Goal: Transaction & Acquisition: Register for event/course

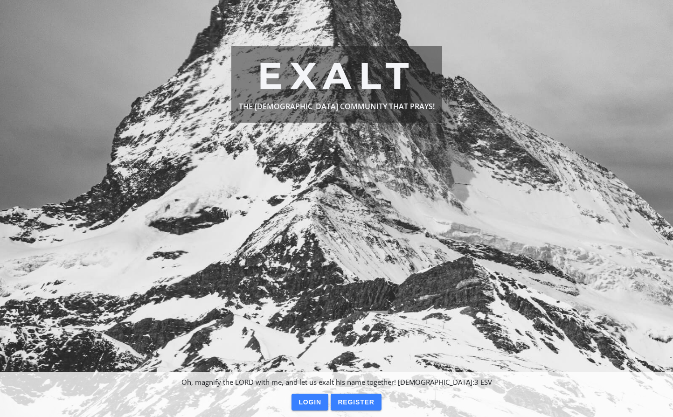
click at [0, 0] on slot "Login" at bounding box center [0, 0] width 0 height 0
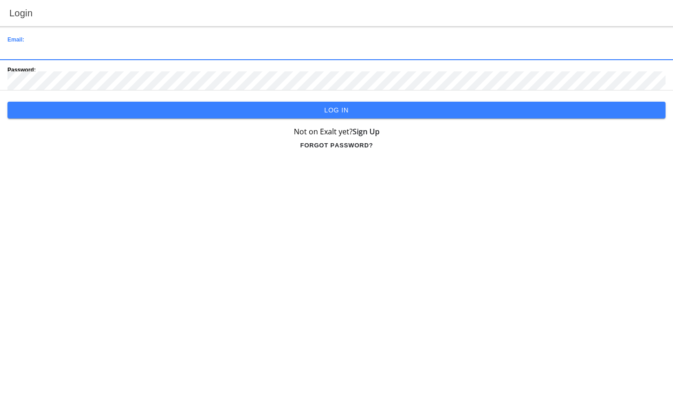
click at [57, 44] on input "email" at bounding box center [336, 50] width 658 height 19
type input "[PERSON_NAME][EMAIL_ADDRESS][DOMAIN_NAME]"
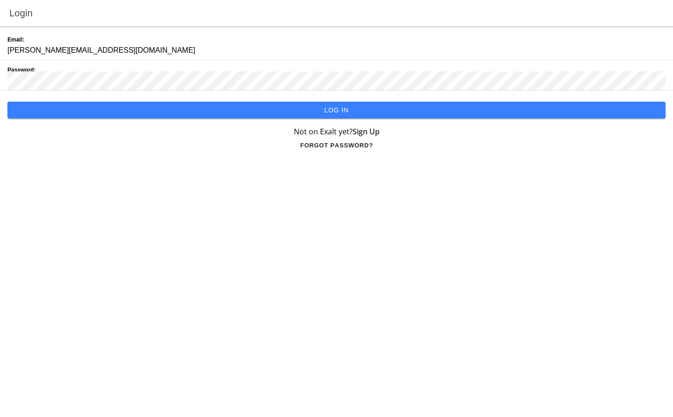
click at [0, 0] on slot "Log in" at bounding box center [0, 0] width 0 height 0
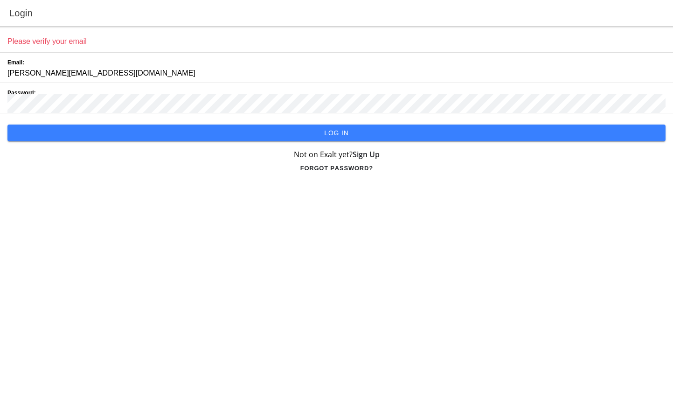
drag, startPoint x: 55, startPoint y: 71, endPoint x: 276, endPoint y: 365, distance: 367.5
click at [276, 365] on main "Please verify your email Email: dianedoughamilton@hotmail.com Password: Log in …" at bounding box center [336, 221] width 673 height 391
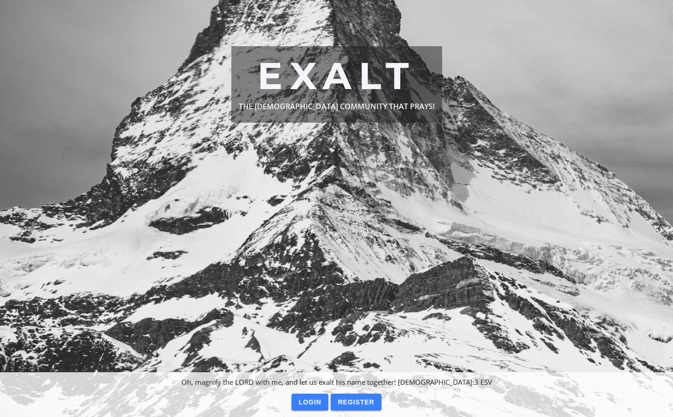
click at [0, 0] on slot "Register" at bounding box center [0, 0] width 0 height 0
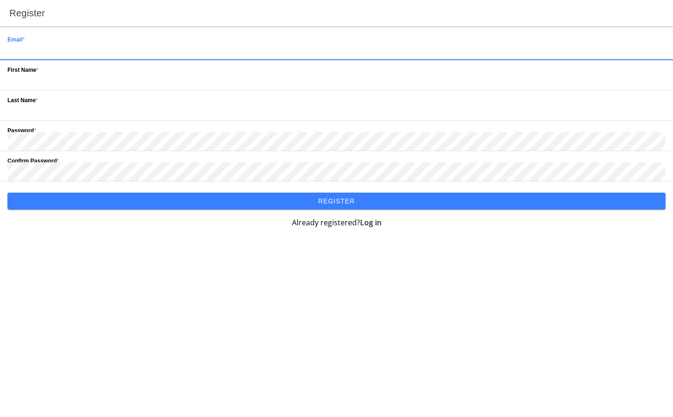
click at [76, 42] on input "email" at bounding box center [336, 50] width 658 height 19
type input "[PERSON_NAME][EMAIL_ADDRESS][DOMAIN_NAME]"
type input "Douglas"
type input "Hamilton"
click at [50, 72] on input "text" at bounding box center [336, 80] width 658 height 19
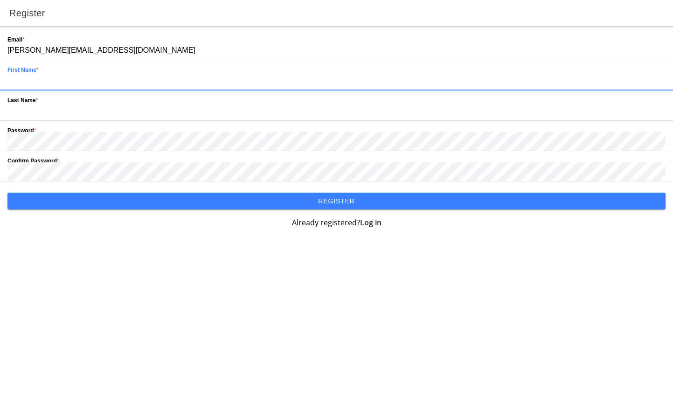
type input "Douglas"
type input "Hamilton"
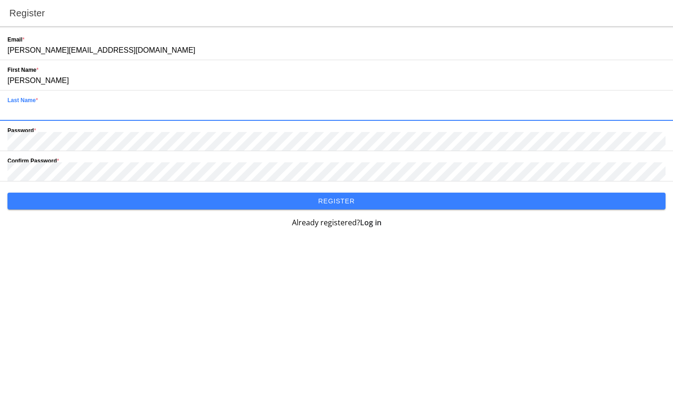
click at [43, 111] on input "text" at bounding box center [336, 111] width 658 height 19
type input "Hamilton"
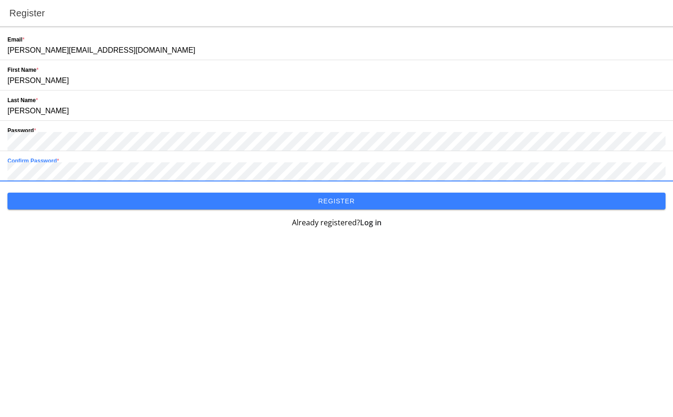
click at [0, 0] on slot "Register" at bounding box center [0, 0] width 0 height 0
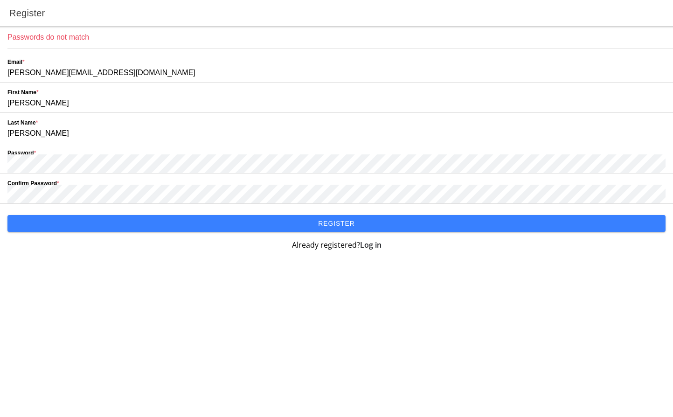
click at [0, 0] on slot "Register" at bounding box center [0, 0] width 0 height 0
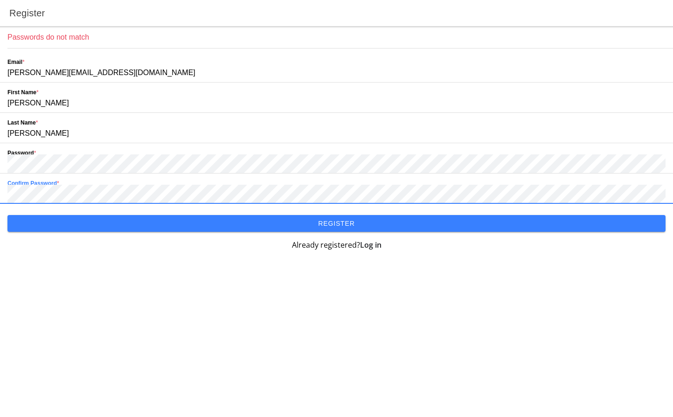
click at [0, 0] on slot "Register" at bounding box center [0, 0] width 0 height 0
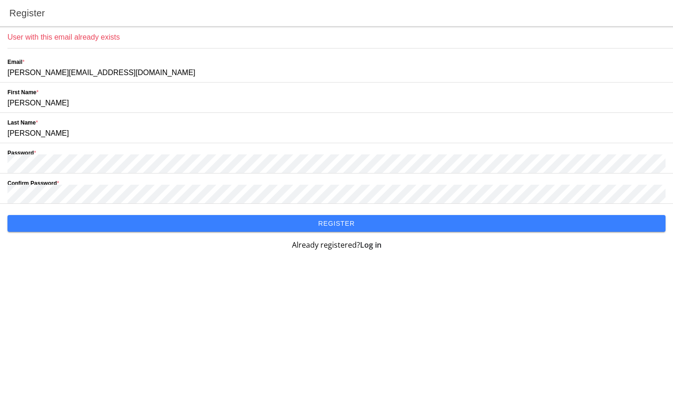
click at [372, 245] on strong "Log in" at bounding box center [370, 245] width 21 height 10
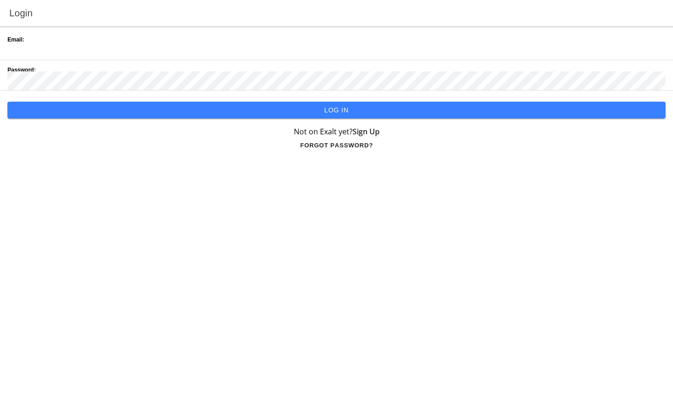
click at [111, 43] on input "email" at bounding box center [336, 50] width 658 height 19
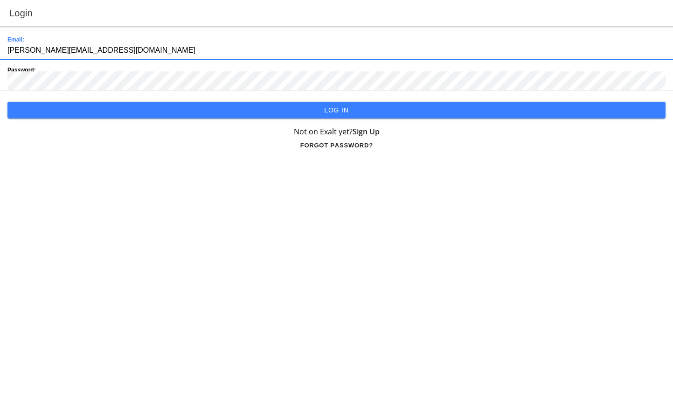
type input "dianedoughamilton@hotmail.com"
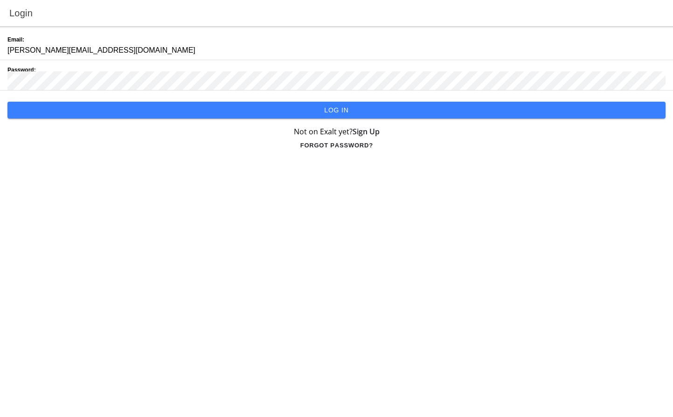
click at [338, 145] on strong "Forgot Password?" at bounding box center [336, 145] width 73 height 6
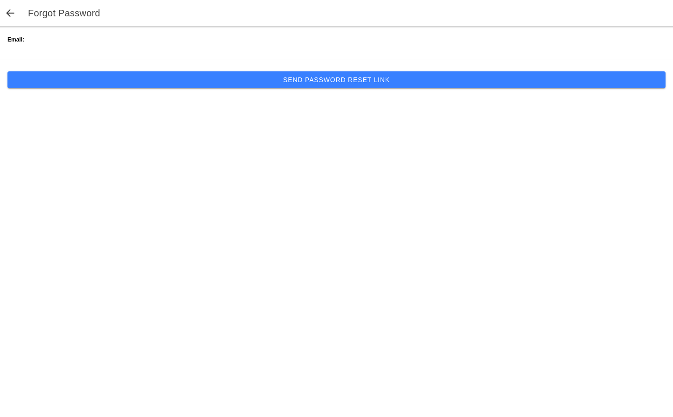
click at [0, 0] on slot "Send Password Reset Link" at bounding box center [0, 0] width 0 height 0
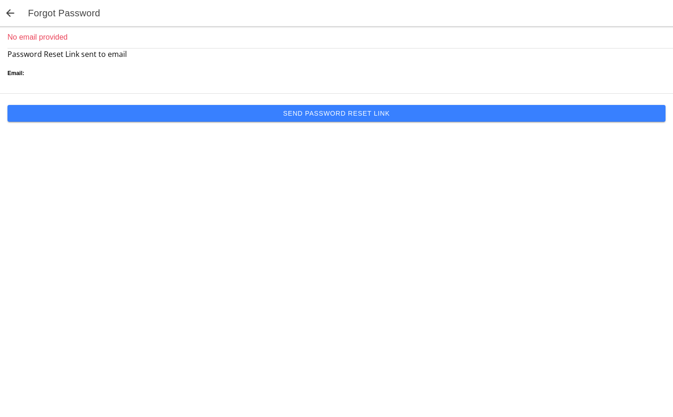
click at [33, 36] on ion-label "No email provided" at bounding box center [336, 37] width 658 height 11
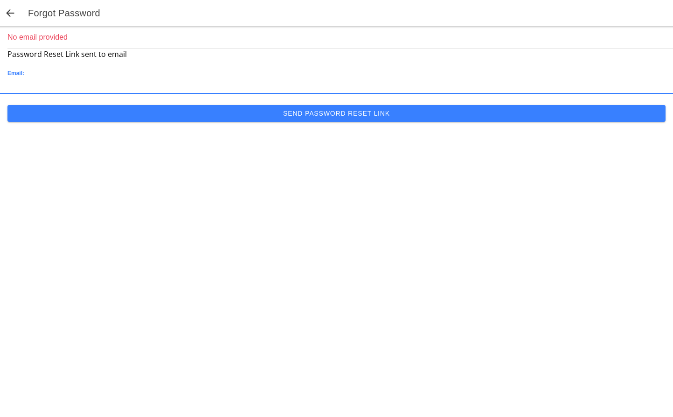
click at [48, 81] on input "email" at bounding box center [336, 84] width 658 height 19
type input "[PERSON_NAME][EMAIL_ADDRESS][DOMAIN_NAME]"
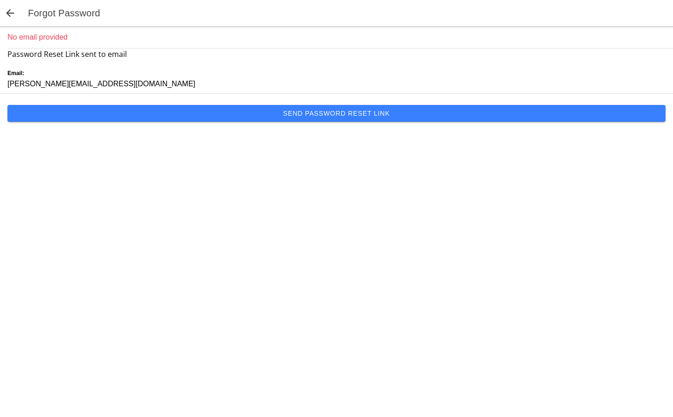
click at [0, 0] on slot "Send Password Reset Link" at bounding box center [0, 0] width 0 height 0
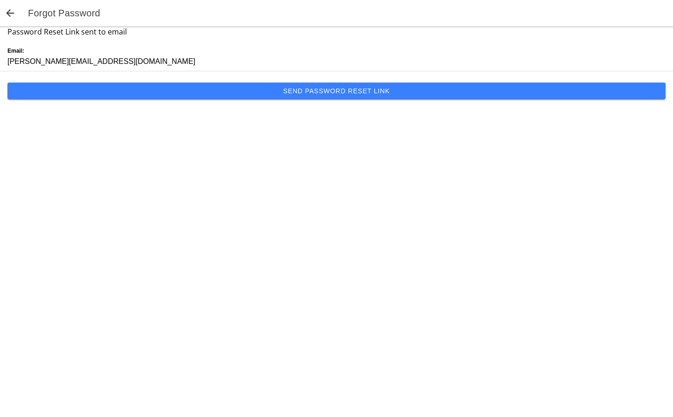
click at [0, 0] on slot "Send Password Reset Link" at bounding box center [0, 0] width 0 height 0
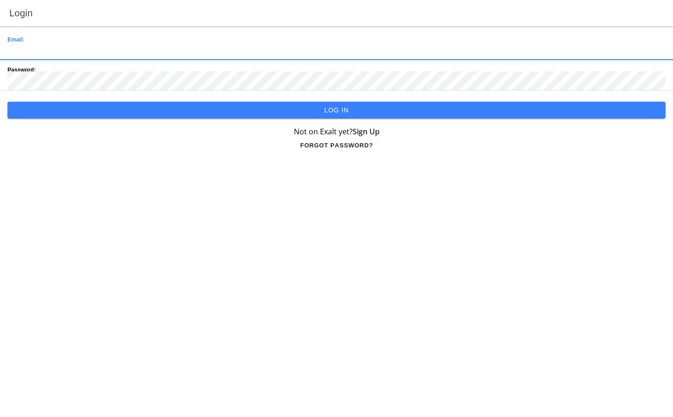
click at [61, 44] on input "email" at bounding box center [336, 50] width 658 height 19
type input "[PERSON_NAME][EMAIL_ADDRESS][DOMAIN_NAME]"
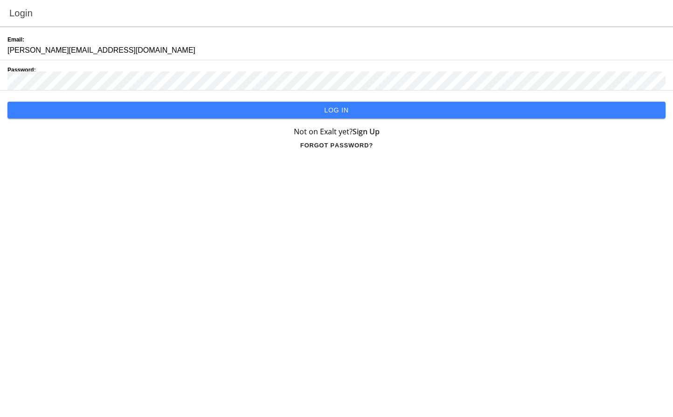
click at [0, 0] on slot "Log in" at bounding box center [0, 0] width 0 height 0
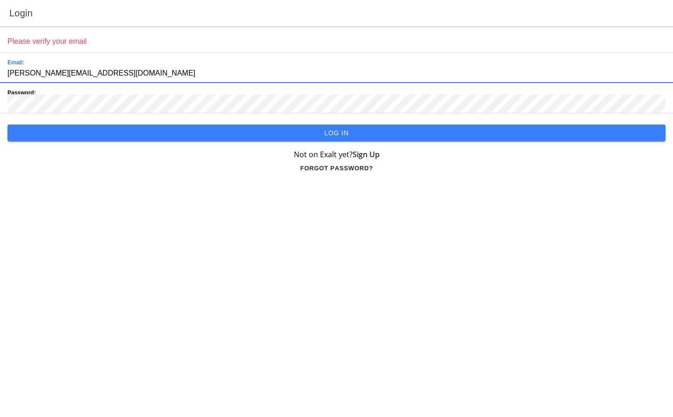
click at [129, 69] on input "[PERSON_NAME][EMAIL_ADDRESS][DOMAIN_NAME]" at bounding box center [336, 73] width 658 height 19
click at [116, 193] on main "Please verify your email Email: [PERSON_NAME][EMAIL_ADDRESS][DOMAIN_NAME] Passw…" at bounding box center [336, 221] width 673 height 391
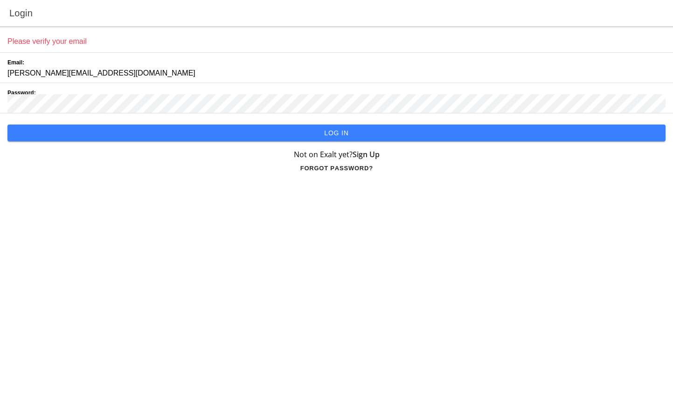
click at [135, 71] on input "[PERSON_NAME][EMAIL_ADDRESS][DOMAIN_NAME]" at bounding box center [336, 73] width 658 height 19
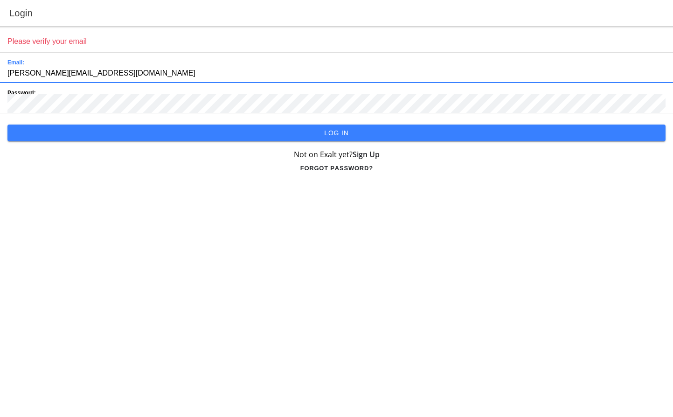
click at [319, 167] on strong "Forgot Password?" at bounding box center [336, 168] width 73 height 6
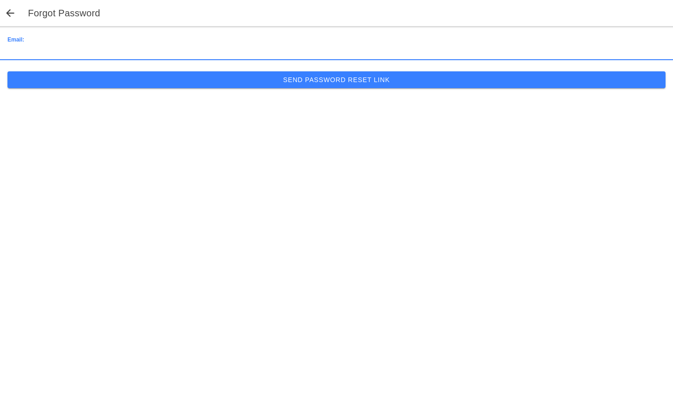
click at [49, 43] on input "email" at bounding box center [336, 50] width 658 height 19
type input "[PERSON_NAME][EMAIL_ADDRESS][DOMAIN_NAME]"
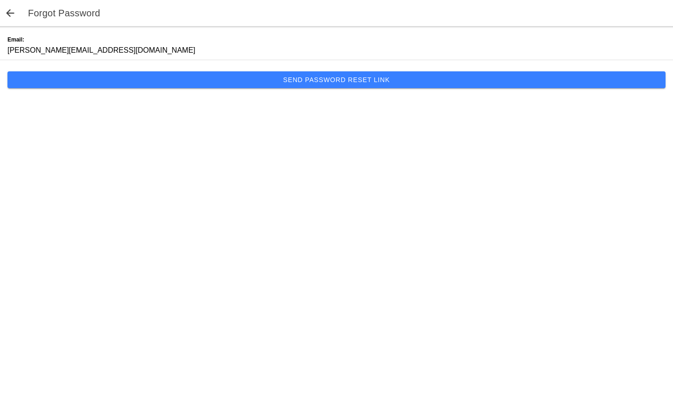
click at [0, 0] on slot "Send Password Reset Link" at bounding box center [0, 0] width 0 height 0
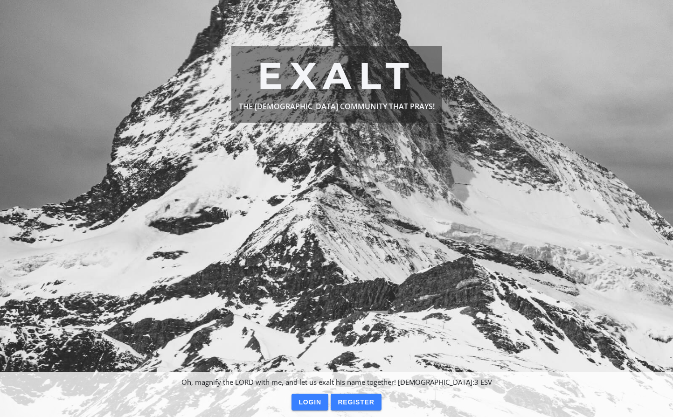
click at [0, 0] on slot "Register" at bounding box center [0, 0] width 0 height 0
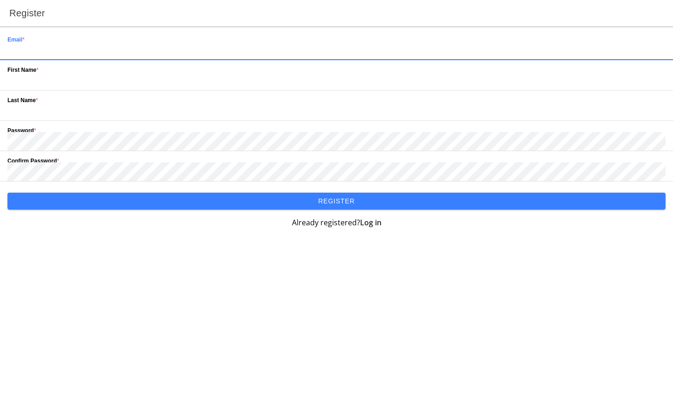
click at [102, 47] on input "email" at bounding box center [336, 50] width 658 height 19
type input "dianedoughamilton@gmail.com"
click at [285, 111] on input "text" at bounding box center [336, 111] width 658 height 19
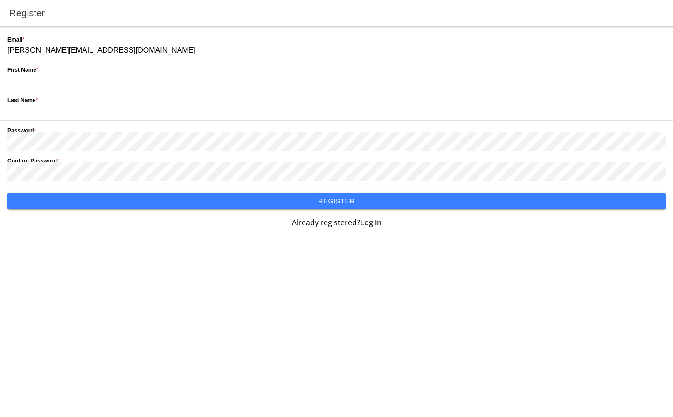
click at [52, 71] on div "First Name *" at bounding box center [336, 75] width 658 height 30
click at [58, 72] on input "text" at bounding box center [336, 80] width 658 height 19
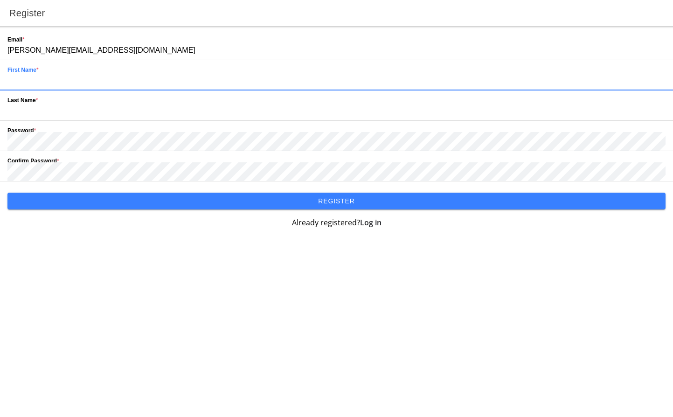
type input "Douglas"
type input "Hamilton"
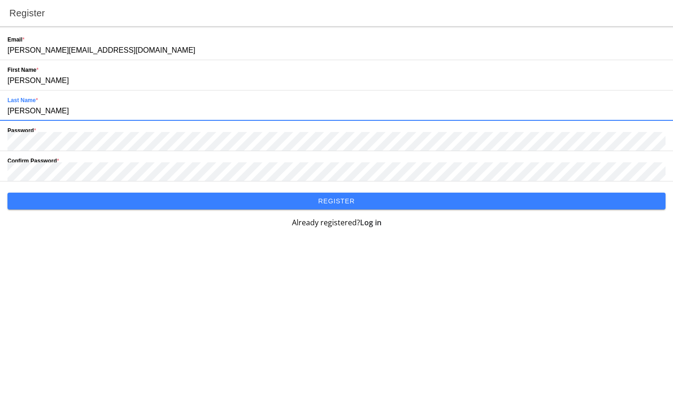
click at [58, 106] on input "Hamilton" at bounding box center [336, 111] width 658 height 19
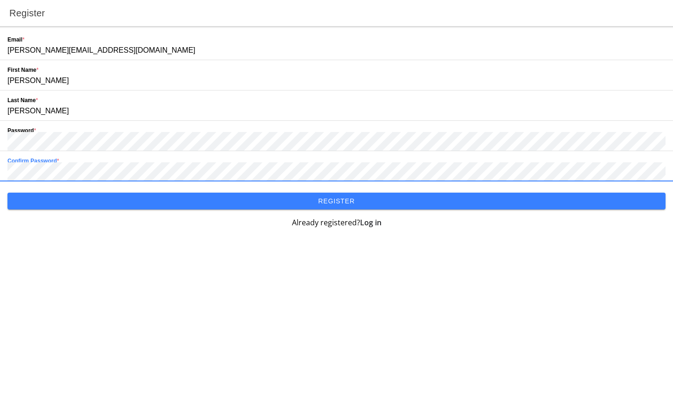
drag, startPoint x: 340, startPoint y: 200, endPoint x: 339, endPoint y: 222, distance: 22.4
click at [0, 0] on slot "Register" at bounding box center [0, 0] width 0 height 0
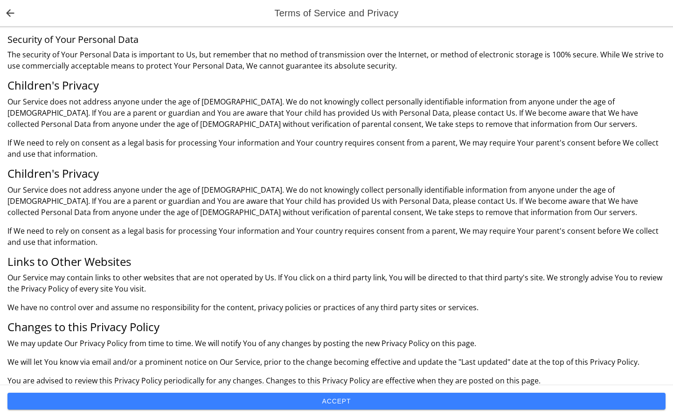
scroll to position [3557, 0]
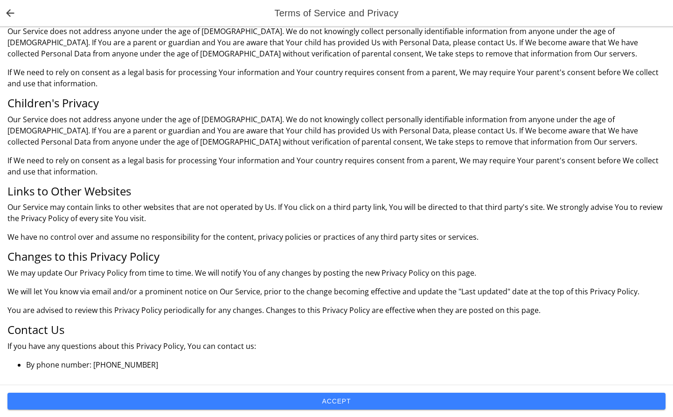
click at [0, 0] on slot "Accept" at bounding box center [0, 0] width 0 height 0
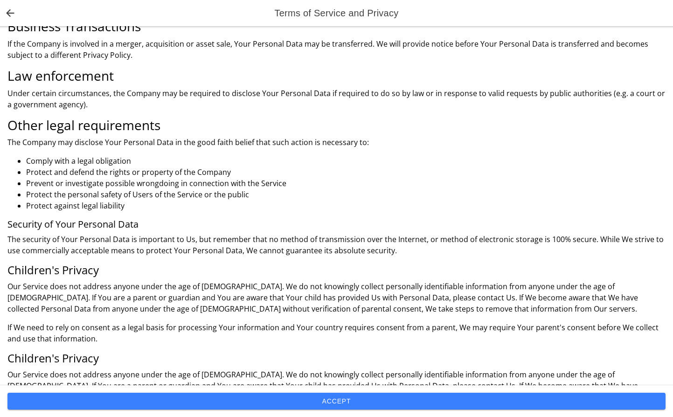
scroll to position [3246, 0]
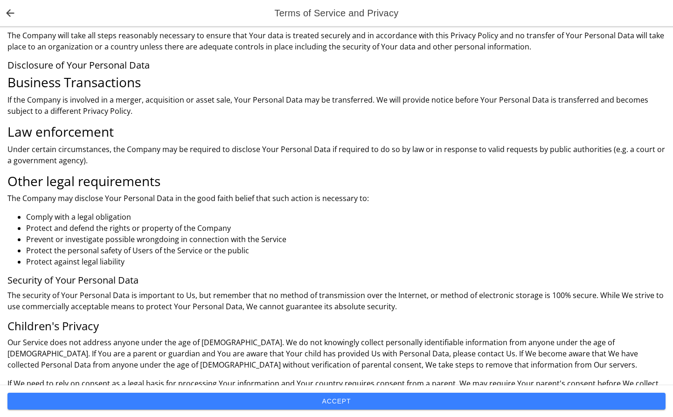
click at [0, 0] on slot "Accept" at bounding box center [0, 0] width 0 height 0
click at [9, 14] on span "back" at bounding box center [10, 13] width 17 height 22
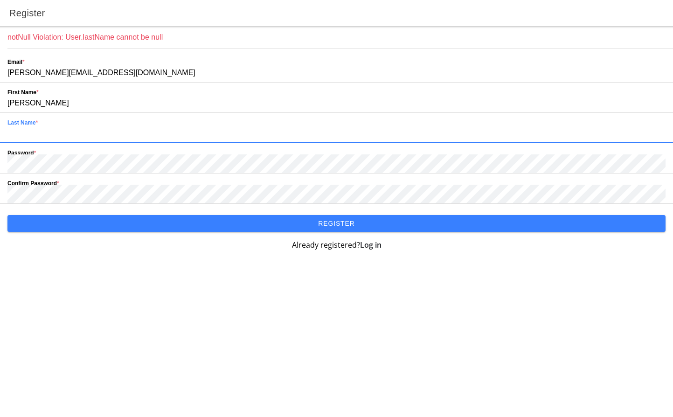
click at [30, 132] on input "text" at bounding box center [336, 133] width 658 height 19
type input "Hamilton"
click at [79, 135] on input "Hamilton" at bounding box center [336, 133] width 658 height 19
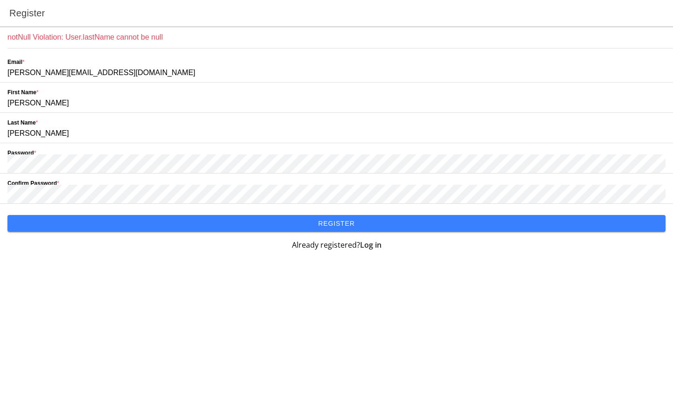
click at [0, 0] on slot "Register" at bounding box center [0, 0] width 0 height 0
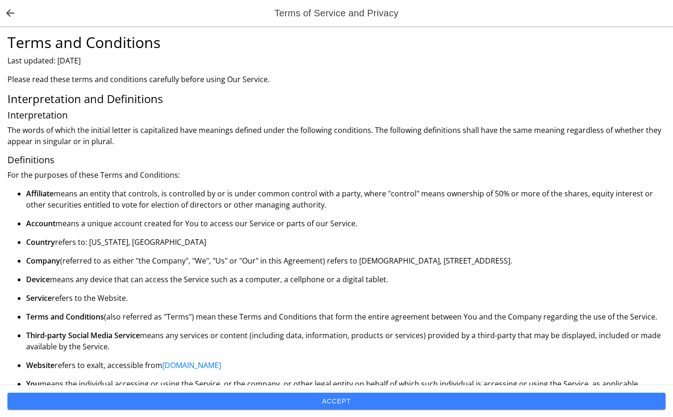
click at [0, 0] on slot "Accept" at bounding box center [0, 0] width 0 height 0
click at [9, 12] on span "back" at bounding box center [10, 13] width 17 height 22
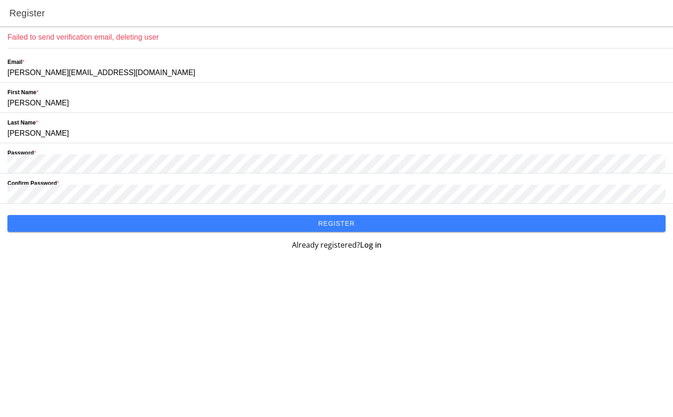
click at [0, 0] on slot "Register" at bounding box center [0, 0] width 0 height 0
click at [370, 245] on strong "Log in" at bounding box center [370, 245] width 21 height 10
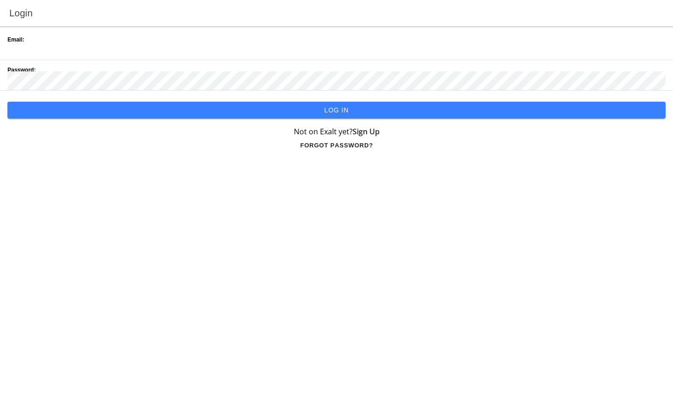
click at [53, 40] on div "Email:" at bounding box center [336, 45] width 658 height 30
click at [35, 42] on input "email" at bounding box center [336, 50] width 658 height 19
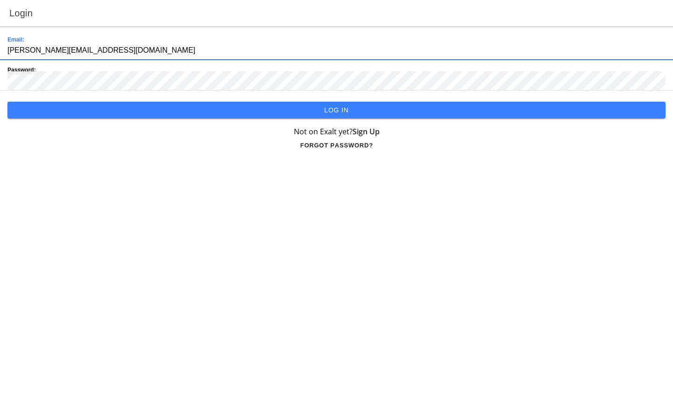
type input "[PERSON_NAME][EMAIL_ADDRESS][DOMAIN_NAME]"
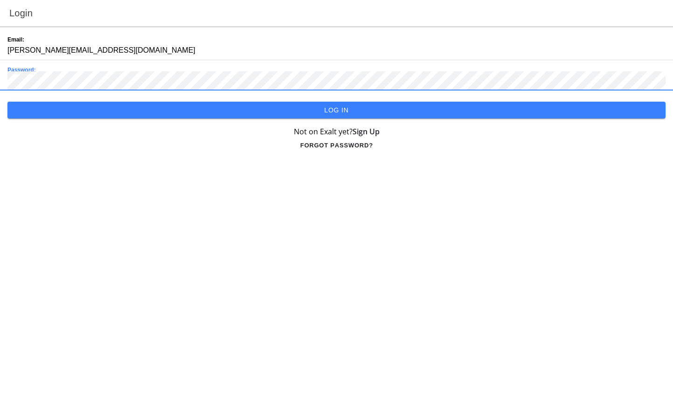
click at [0, 0] on slot "Log in" at bounding box center [0, 0] width 0 height 0
